Goal: Task Accomplishment & Management: Use online tool/utility

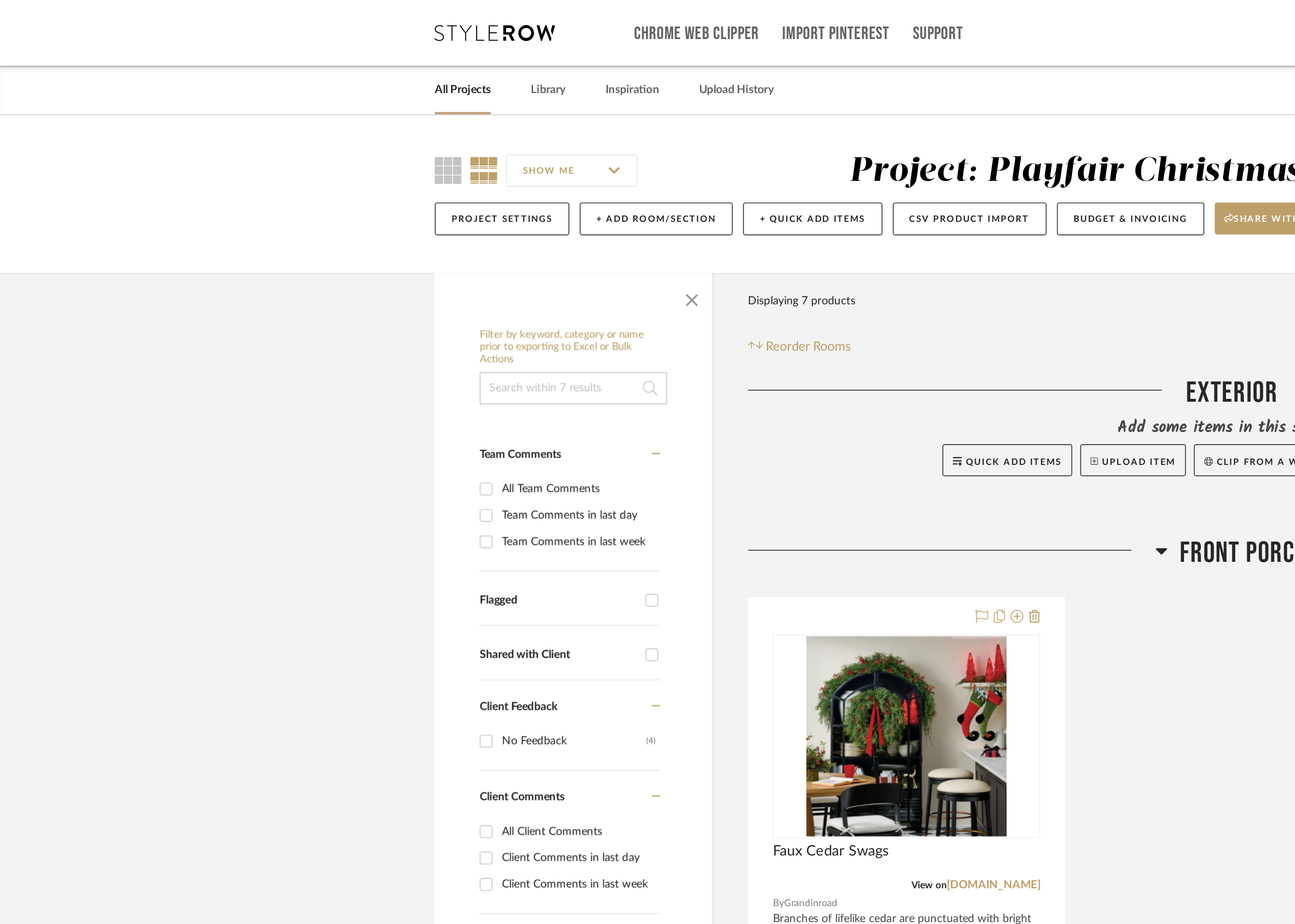
click at [283, 56] on link "All Projects" at bounding box center [279, 54] width 34 height 13
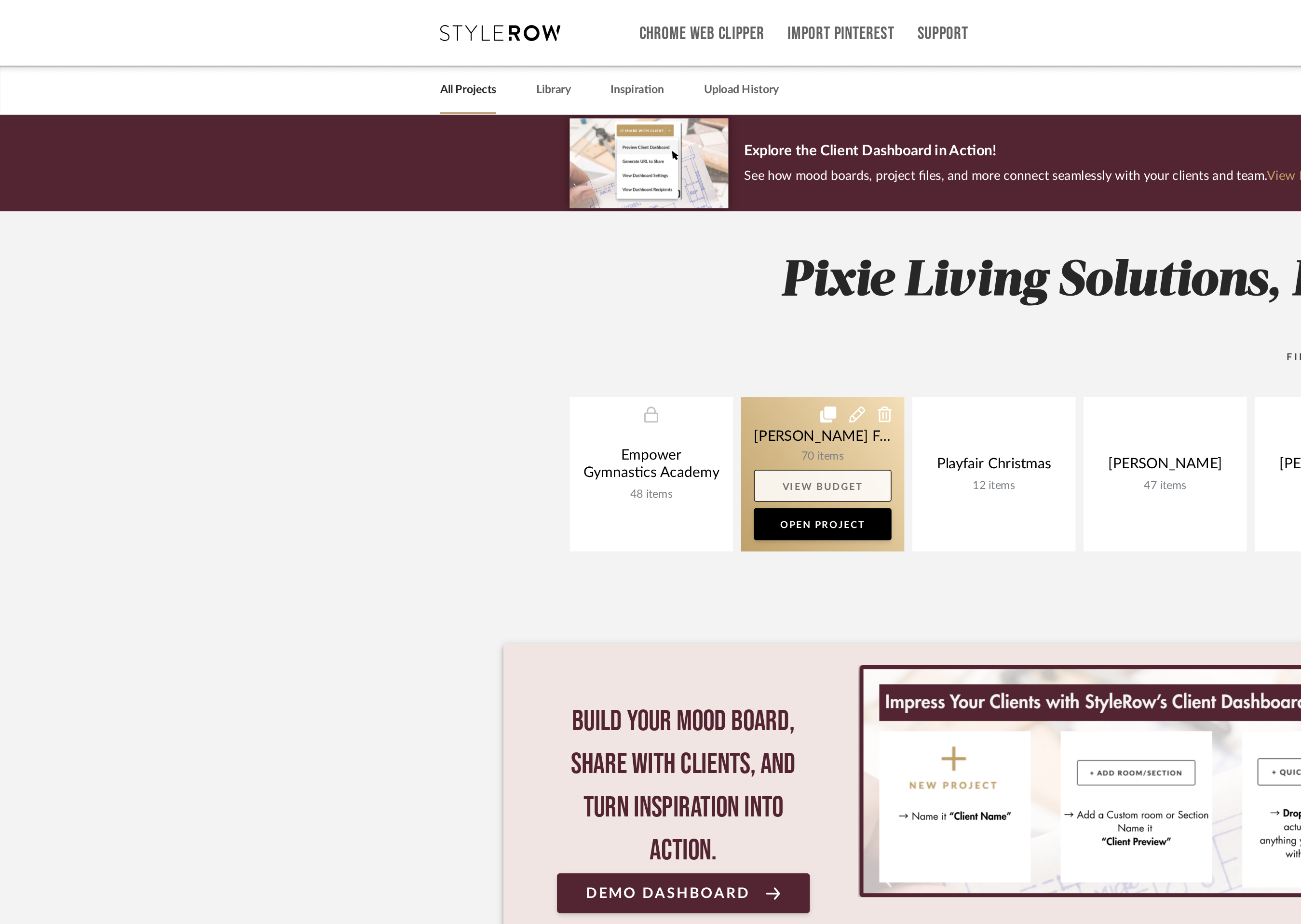
click at [496, 292] on link "View Budget" at bounding box center [496, 293] width 83 height 19
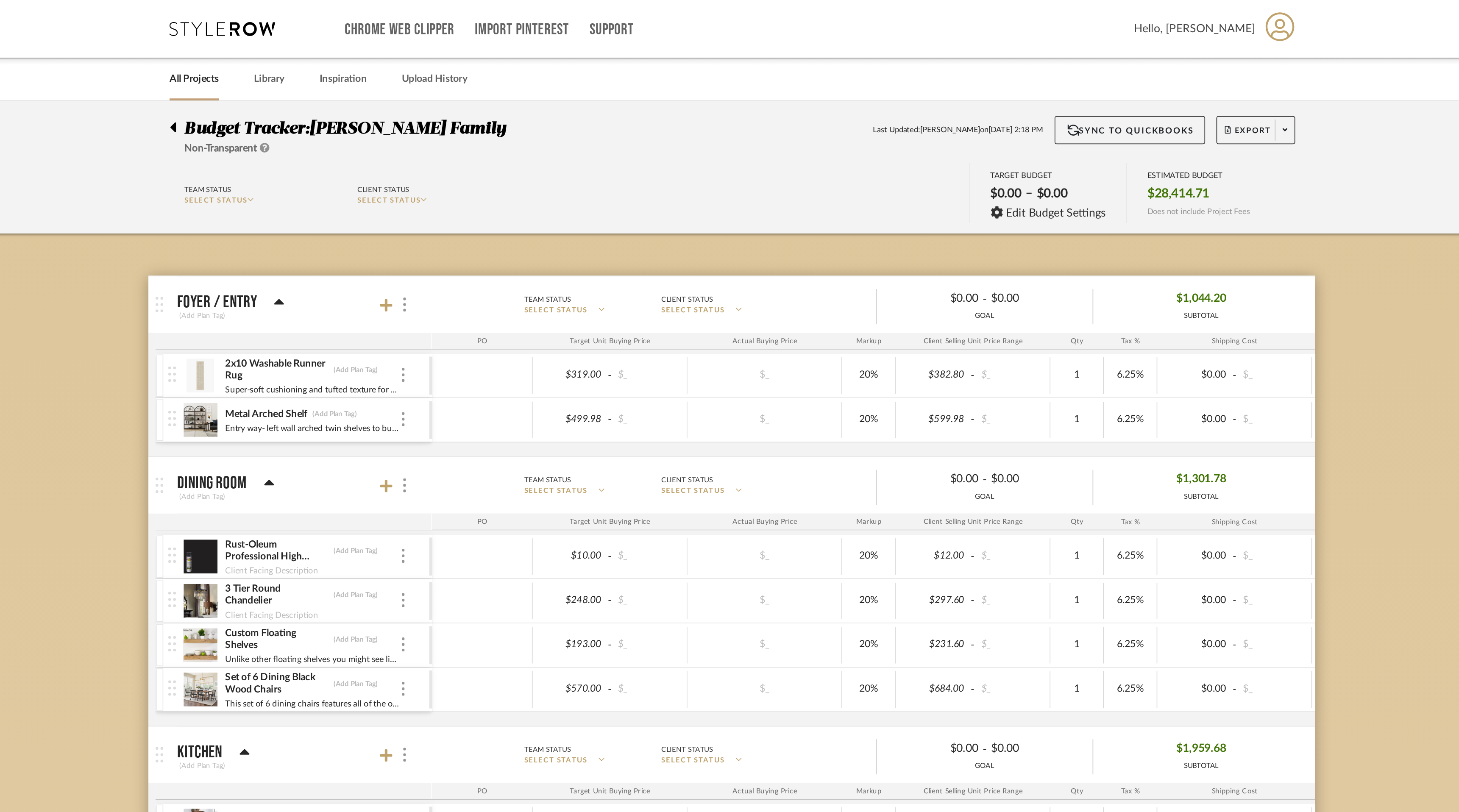
click at [412, 42] on link "All Projects" at bounding box center [405, 48] width 30 height 11
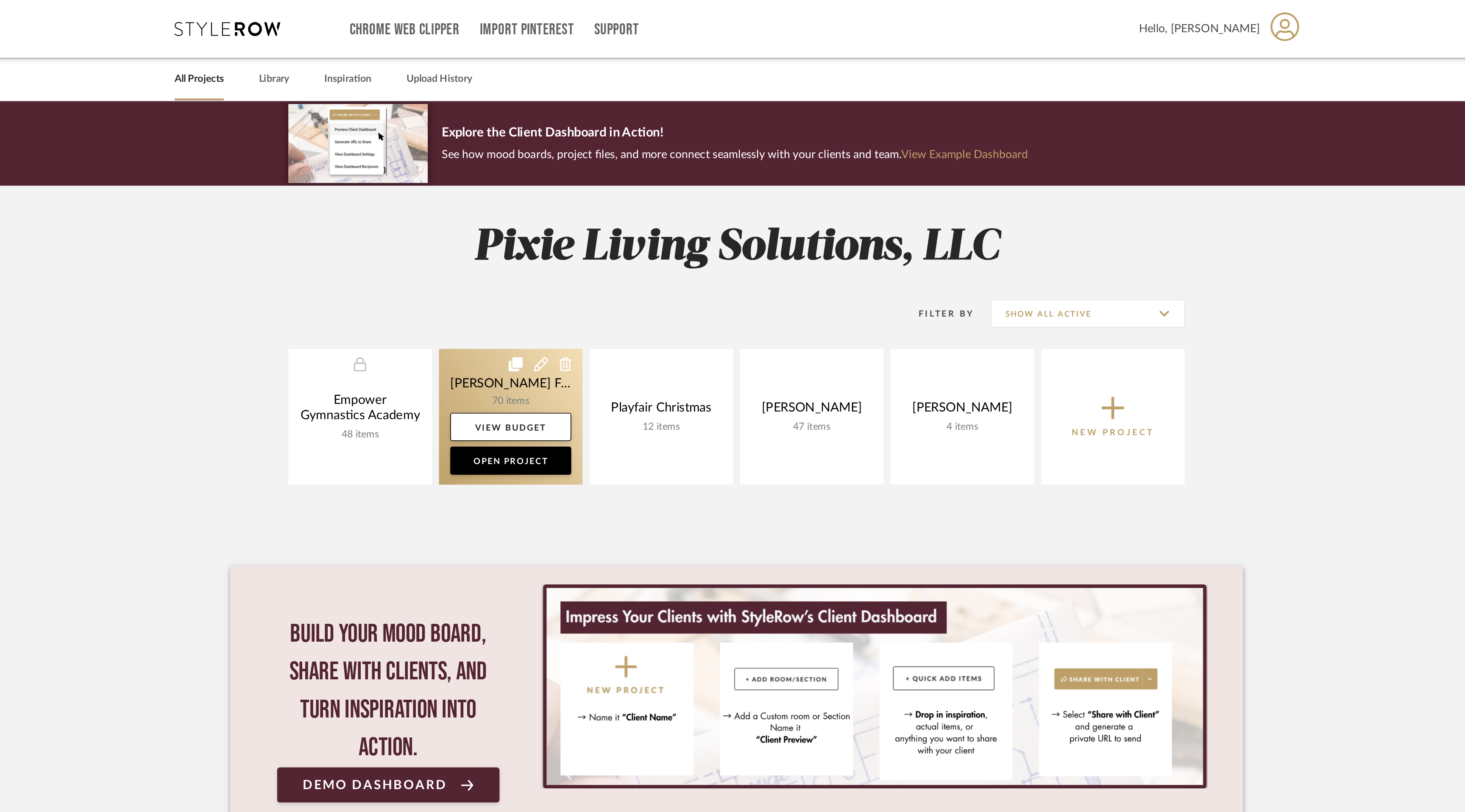
click at [607, 234] on link at bounding box center [597, 251] width 86 height 82
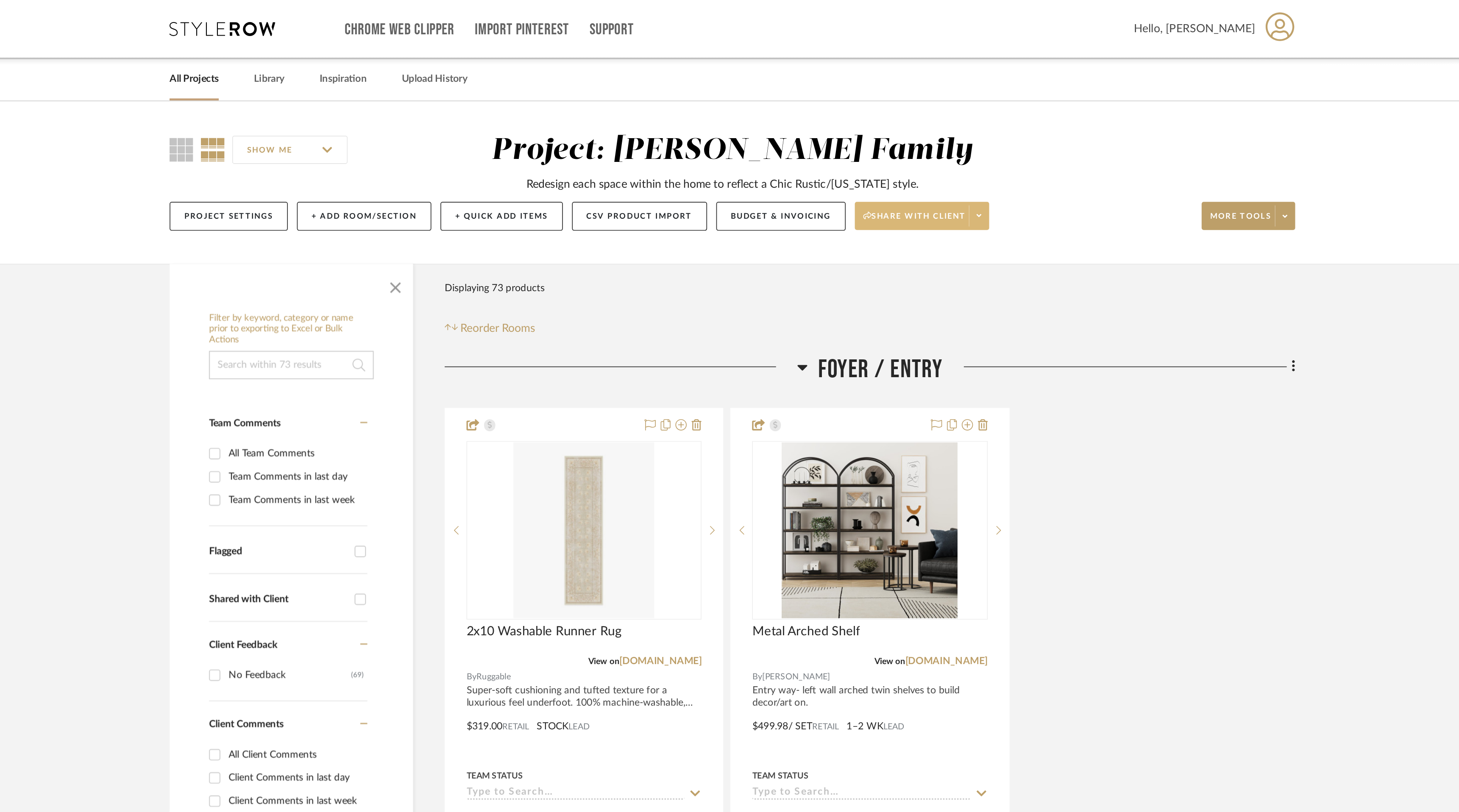
click at [881, 126] on span at bounding box center [878, 130] width 12 height 13
click at [743, 176] on div at bounding box center [730, 406] width 1459 height 812
click at [488, 87] on input "SHOW ME" at bounding box center [463, 90] width 69 height 17
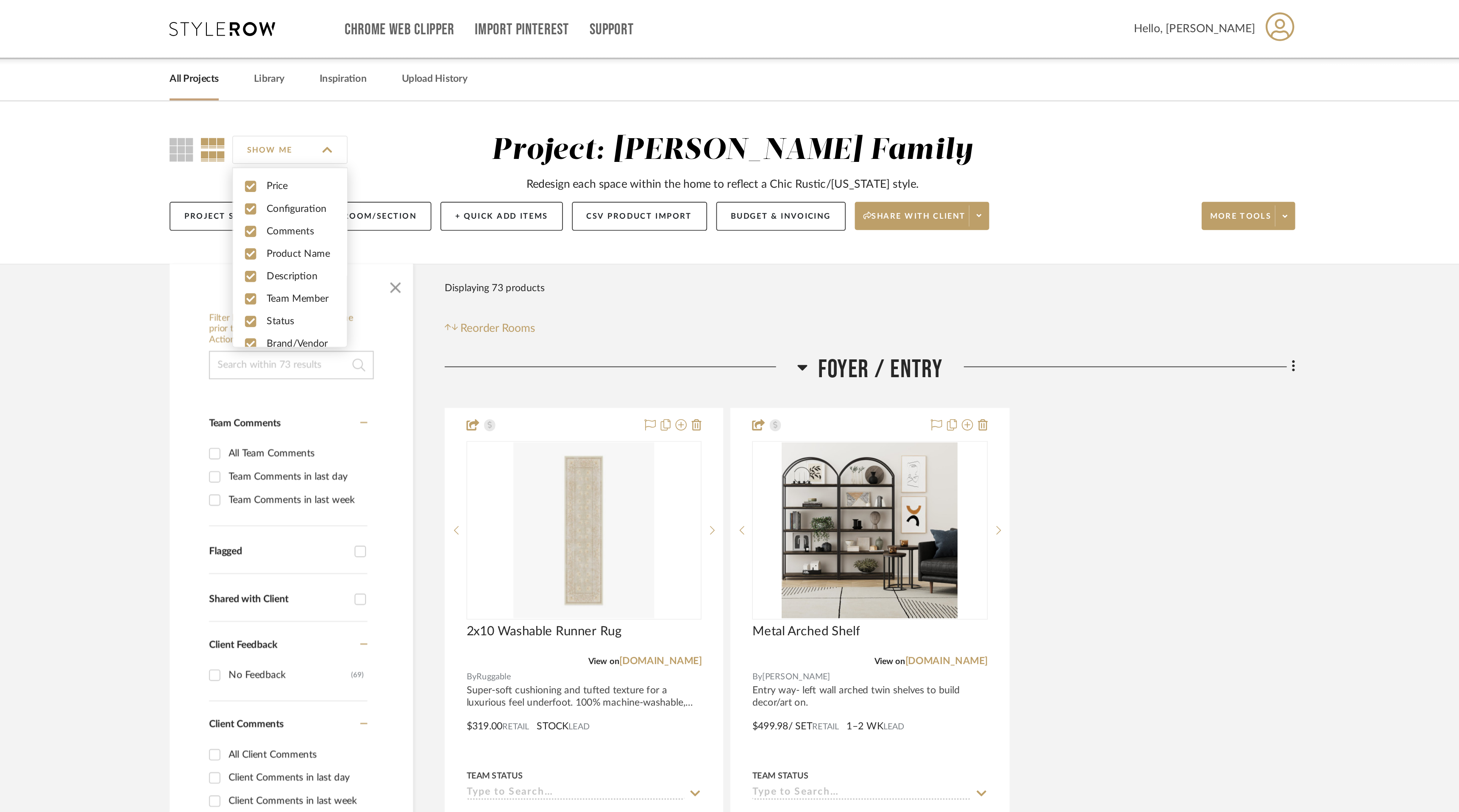
click at [590, 78] on div "SHOW ME Project: [PERSON_NAME] Family Redesign each space within the home to re…" at bounding box center [730, 110] width 1459 height 98
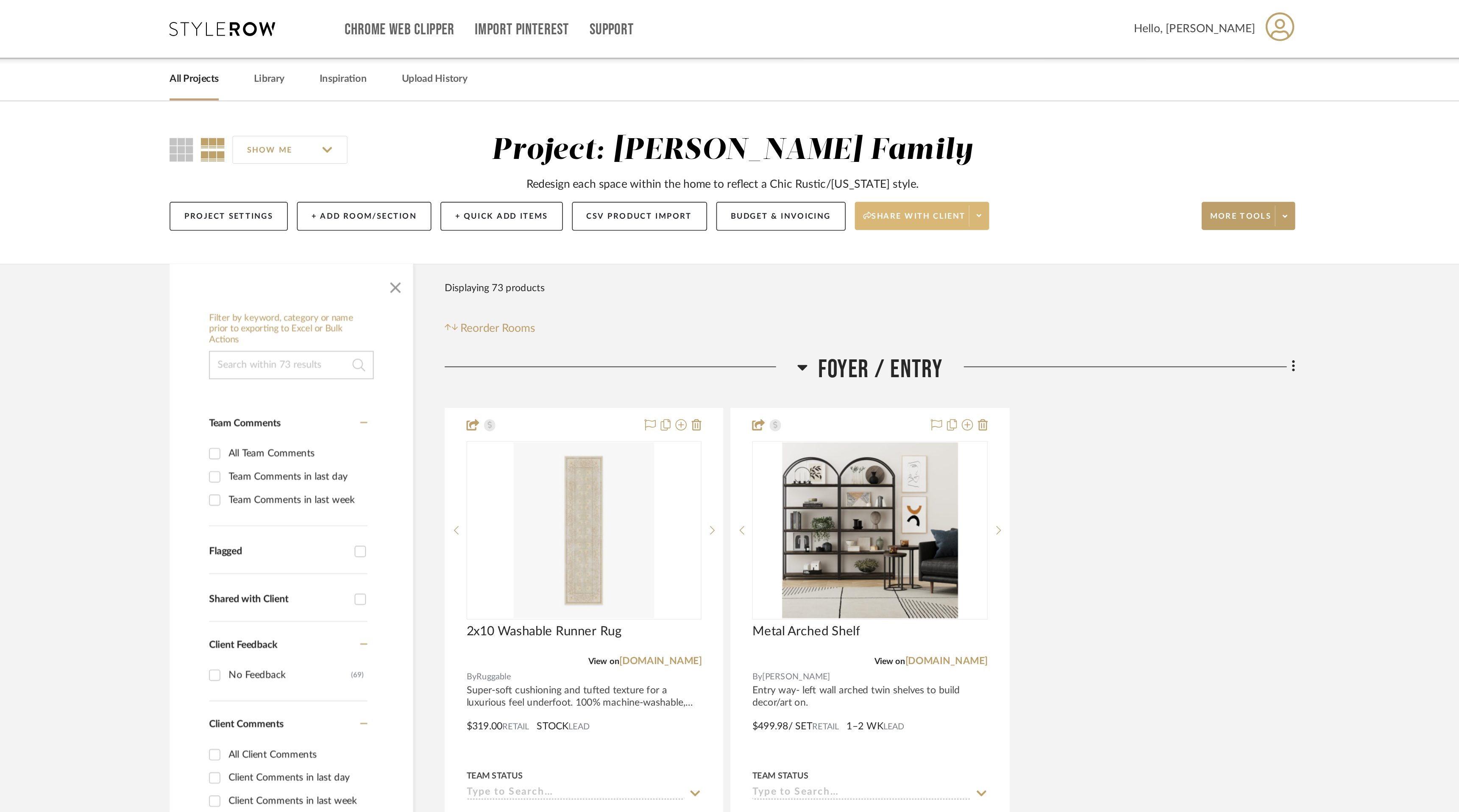
click at [880, 129] on icon at bounding box center [878, 130] width 3 height 5
click at [857, 155] on span "Preview Client Dashboard" at bounding box center [847, 154] width 72 height 7
